Goal: Information Seeking & Learning: Learn about a topic

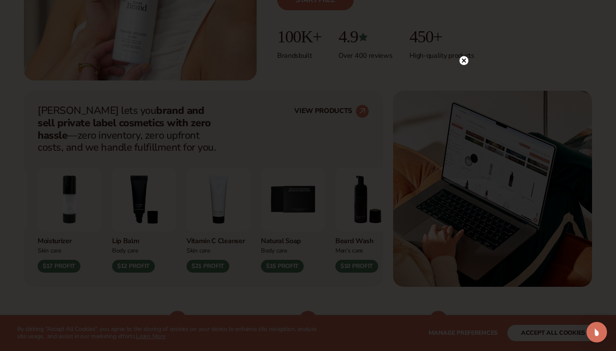
scroll to position [265, 0]
click at [461, 77] on circle at bounding box center [463, 78] width 9 height 9
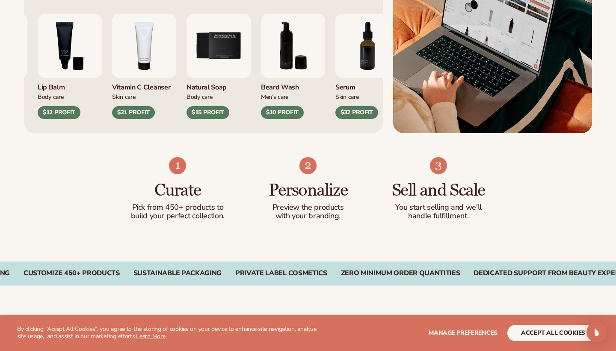
scroll to position [418, 0]
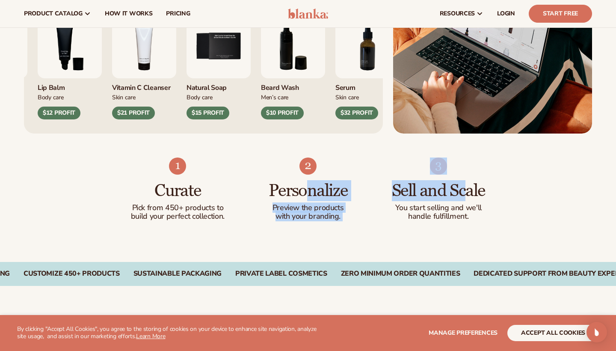
drag, startPoint x: 305, startPoint y: 189, endPoint x: 467, endPoint y: 189, distance: 162.9
click at [467, 189] on ul "Curate Pick from 450+ products to build your perfect collection. Personalize Pr…" at bounding box center [308, 188] width 357 height 63
click at [467, 189] on h3 "Sell and Scale" at bounding box center [438, 190] width 96 height 19
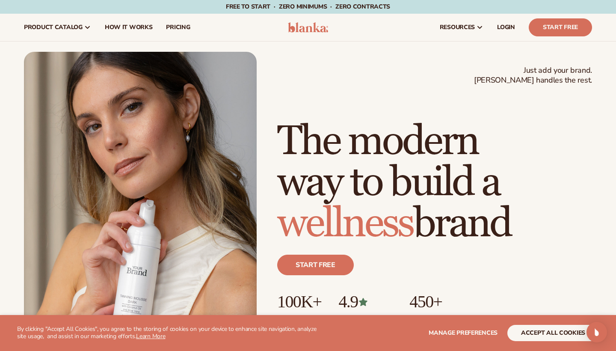
scroll to position [0, 0]
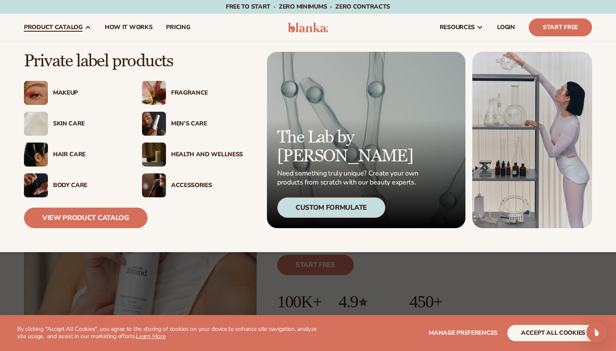
click at [194, 91] on div "Fragrance" at bounding box center [207, 92] width 72 height 7
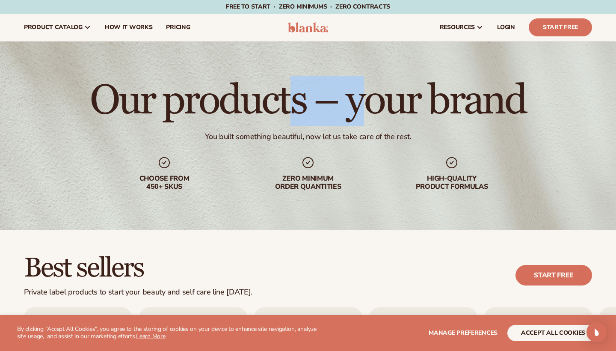
drag, startPoint x: 296, startPoint y: 98, endPoint x: 361, endPoint y: 94, distance: 66.0
click at [361, 94] on h1 "Our products – your brand" at bounding box center [308, 100] width 436 height 41
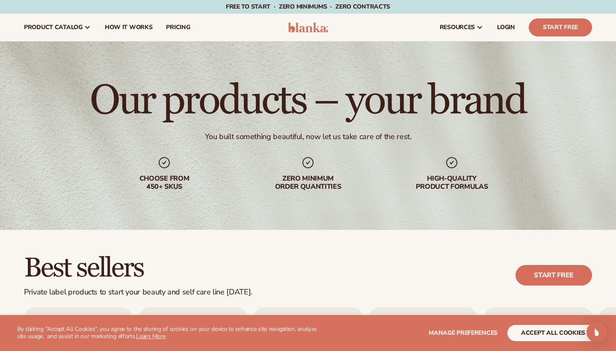
click at [325, 139] on div "You built something beautiful, now let us take care of the rest." at bounding box center [308, 137] width 207 height 10
click at [324, 146] on div "Our products – your brand You built something beautiful, now let us take care o…" at bounding box center [308, 135] width 616 height 188
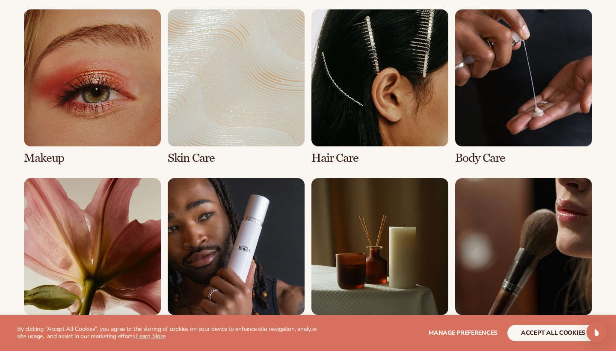
scroll to position [722, 0]
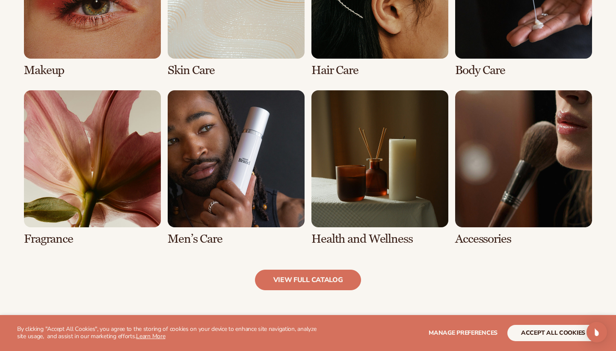
click at [352, 235] on link "7 / 8" at bounding box center [379, 167] width 137 height 155
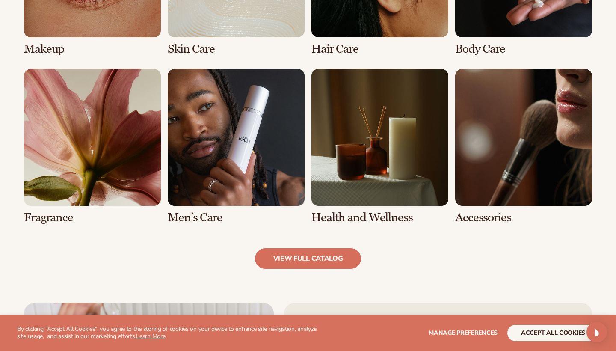
scroll to position [744, 0]
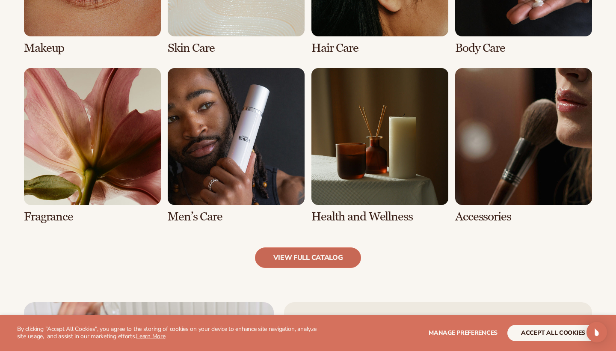
click at [298, 260] on link "view full catalog" at bounding box center [308, 257] width 106 height 21
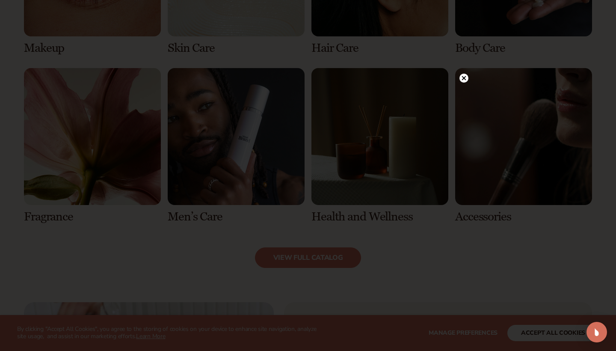
click at [465, 78] on circle at bounding box center [463, 78] width 9 height 9
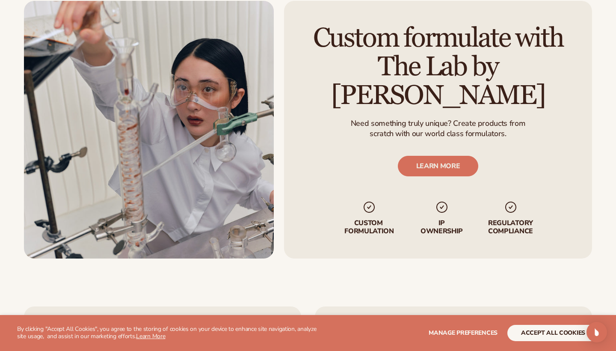
scroll to position [1065, 0]
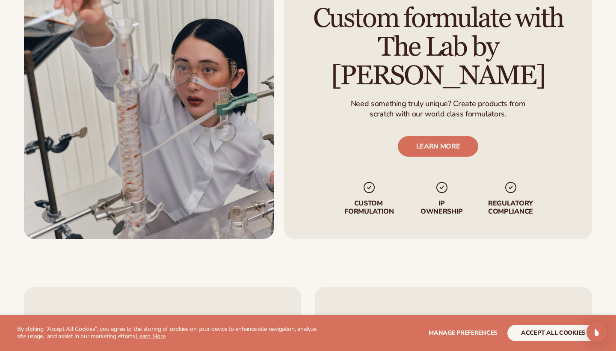
drag, startPoint x: 451, startPoint y: 36, endPoint x: 452, endPoint y: 58, distance: 22.3
click at [452, 58] on h2 "Custom formulate with The Lab by [PERSON_NAME]" at bounding box center [438, 47] width 260 height 86
drag, startPoint x: 449, startPoint y: 65, endPoint x: 444, endPoint y: 30, distance: 36.0
click at [444, 30] on h2 "Custom formulate with The Lab by [PERSON_NAME]" at bounding box center [438, 47] width 260 height 86
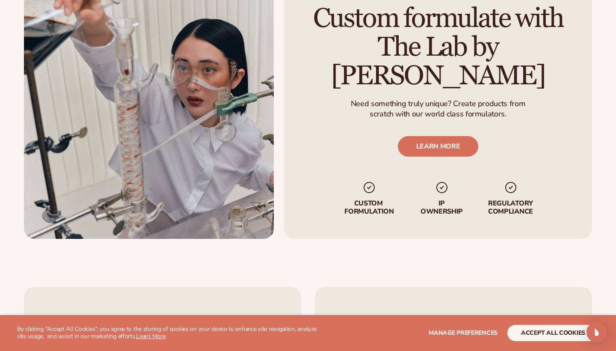
click at [444, 30] on h2 "Custom formulate with The Lab by [PERSON_NAME]" at bounding box center [438, 47] width 260 height 86
drag, startPoint x: 444, startPoint y: 30, endPoint x: 451, endPoint y: 54, distance: 26.0
click at [451, 54] on h2 "Custom formulate with The Lab by [PERSON_NAME]" at bounding box center [438, 47] width 260 height 86
drag, startPoint x: 451, startPoint y: 54, endPoint x: 444, endPoint y: 22, distance: 33.0
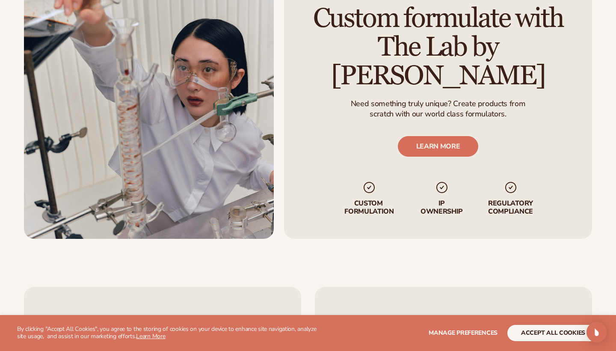
click at [444, 22] on h2 "Custom formulate with The Lab by [PERSON_NAME]" at bounding box center [438, 47] width 260 height 86
drag, startPoint x: 444, startPoint y: 27, endPoint x: 447, endPoint y: 51, distance: 24.5
click at [447, 51] on h2 "Custom formulate with The Lab by [PERSON_NAME]" at bounding box center [438, 47] width 260 height 86
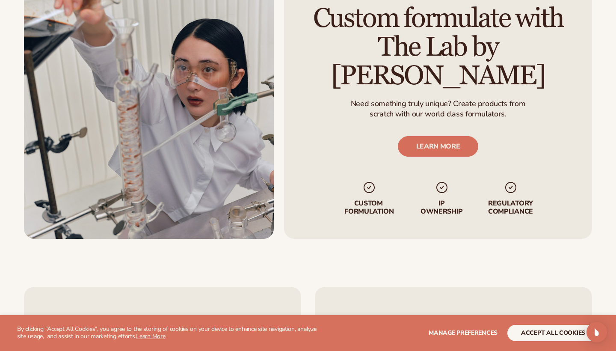
drag, startPoint x: 447, startPoint y: 51, endPoint x: 440, endPoint y: 16, distance: 35.3
click at [440, 16] on h2 "Custom formulate with The Lab by [PERSON_NAME]" at bounding box center [438, 47] width 260 height 86
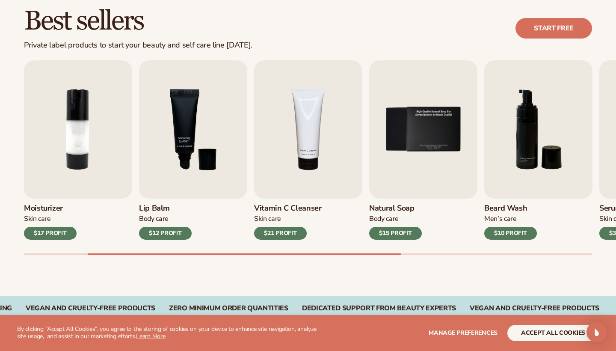
scroll to position [249, 0]
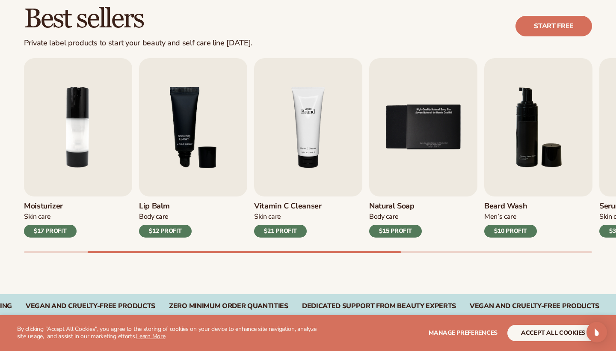
click at [312, 159] on img "4 / 9" at bounding box center [308, 127] width 108 height 138
click at [287, 231] on div "$21 PROFIT" at bounding box center [280, 231] width 53 height 13
click at [298, 148] on img "4 / 9" at bounding box center [308, 127] width 108 height 138
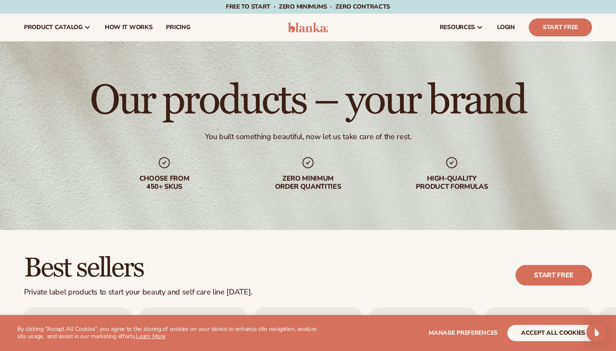
scroll to position [0, 0]
click at [362, 117] on h1 "Our products – your brand" at bounding box center [308, 100] width 436 height 41
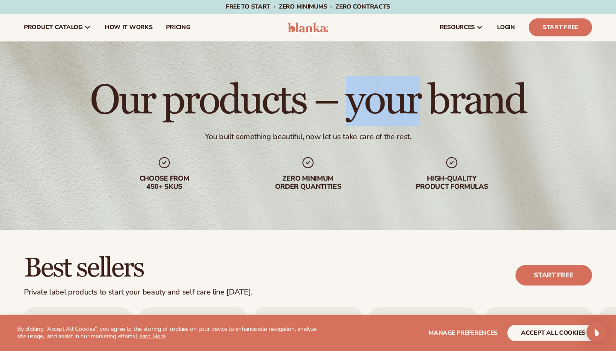
click at [362, 117] on h1 "Our products – your brand" at bounding box center [308, 100] width 436 height 41
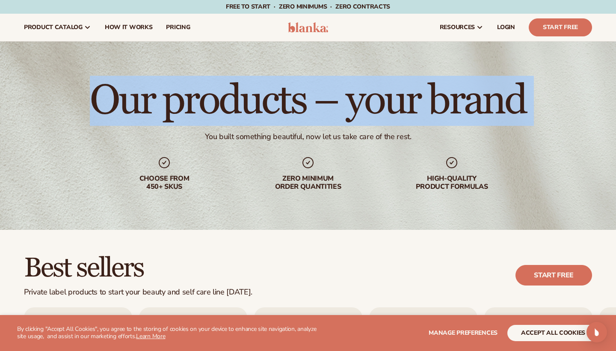
click at [362, 117] on h1 "Our products – your brand" at bounding box center [308, 100] width 436 height 41
click at [348, 109] on h1 "Our products – your brand" at bounding box center [308, 100] width 436 height 41
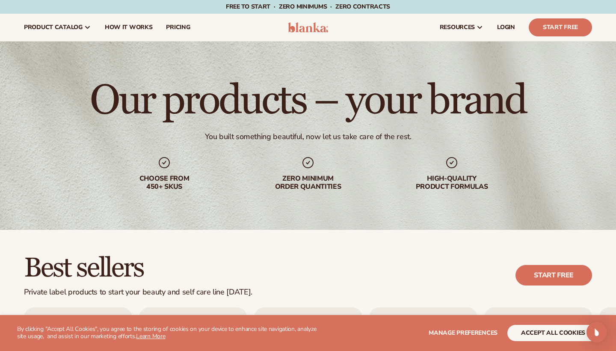
click at [322, 107] on h1 "Our products – your brand" at bounding box center [308, 100] width 436 height 41
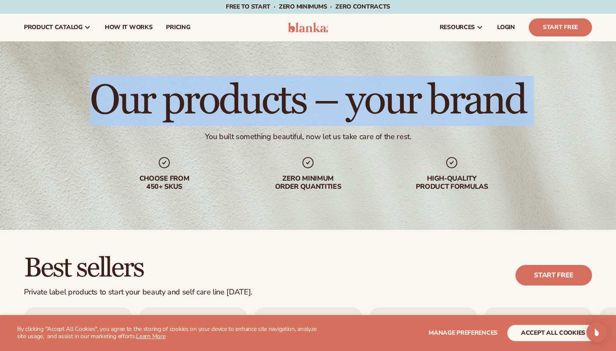
click at [322, 107] on h1 "Our products – your brand" at bounding box center [308, 100] width 436 height 41
click at [305, 105] on h1 "Our products – your brand" at bounding box center [308, 100] width 436 height 41
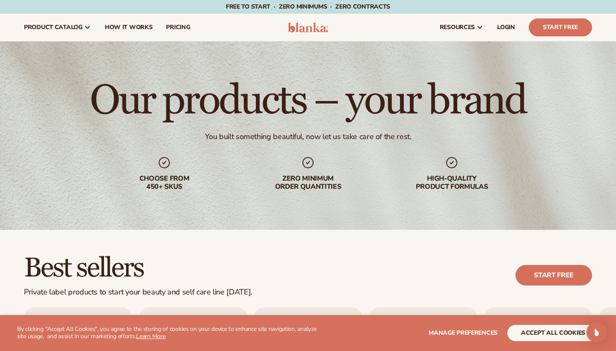
click at [317, 104] on h1 "Our products – your brand" at bounding box center [308, 100] width 436 height 41
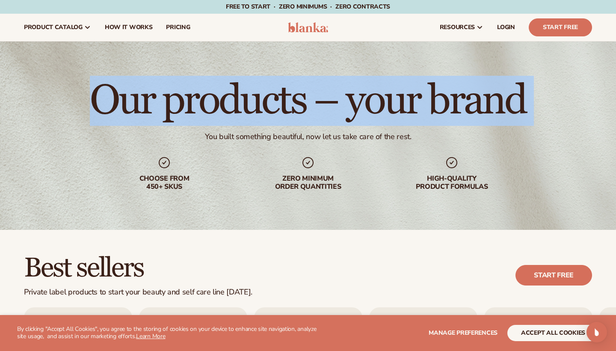
click at [317, 104] on h1 "Our products – your brand" at bounding box center [308, 100] width 436 height 41
click at [334, 103] on h1 "Our products – your brand" at bounding box center [308, 100] width 436 height 41
